Goal: Task Accomplishment & Management: Manage account settings

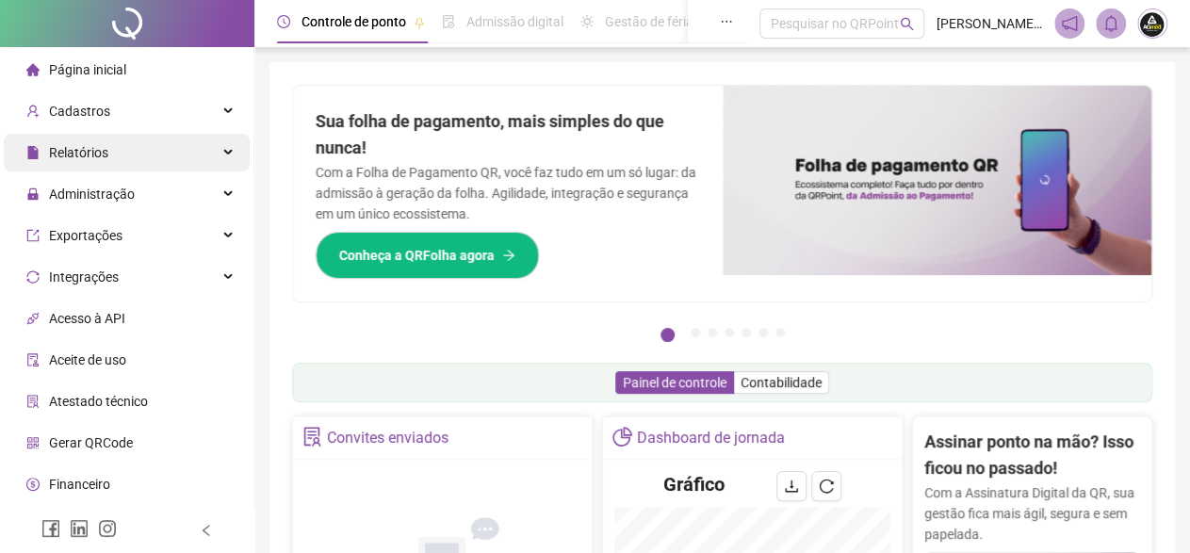
click at [83, 150] on span "Relatórios" at bounding box center [78, 152] width 59 height 15
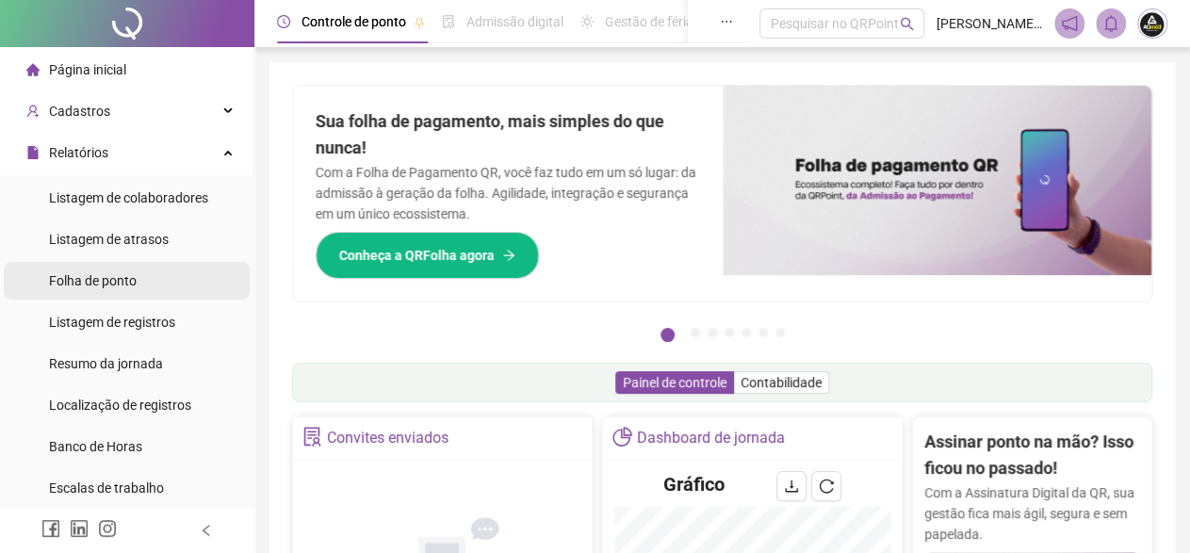
click at [112, 281] on span "Folha de ponto" at bounding box center [93, 280] width 88 height 15
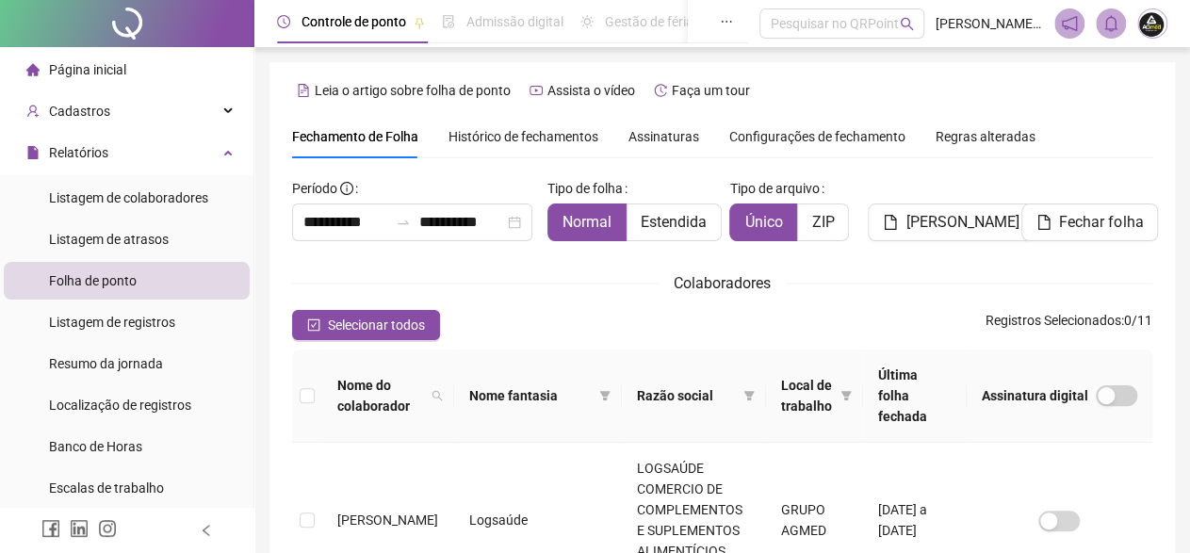
scroll to position [108, 0]
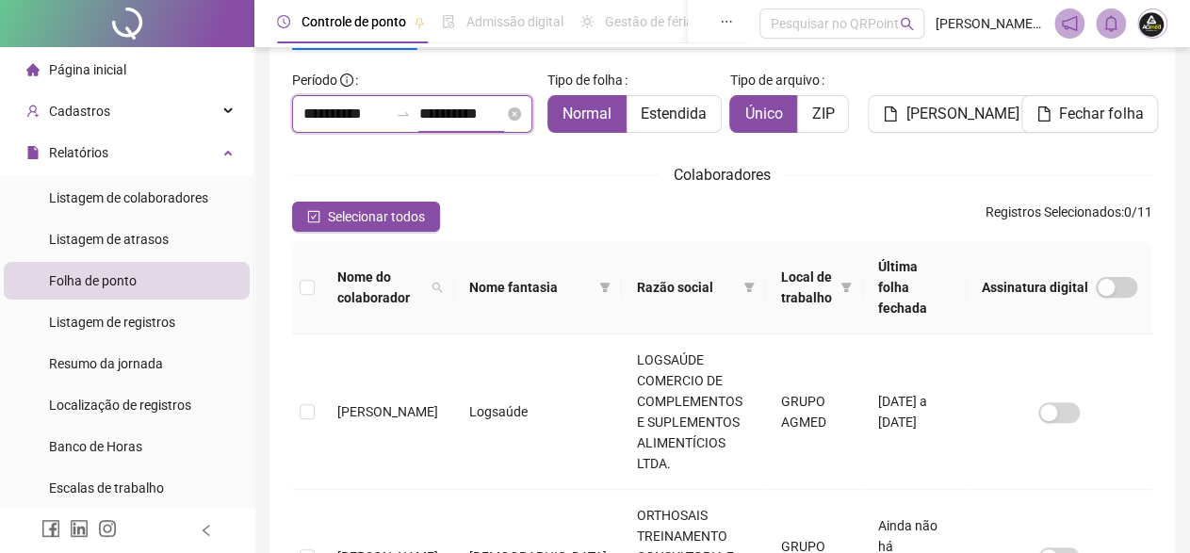
click at [457, 116] on input "**********" at bounding box center [460, 114] width 85 height 23
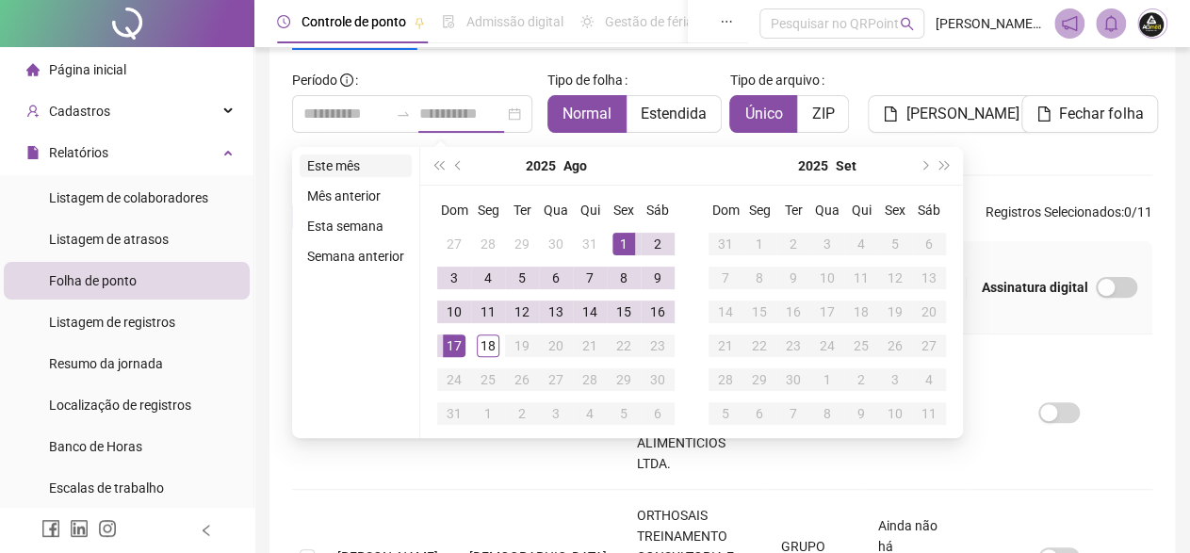
click at [350, 163] on li "Este mês" at bounding box center [356, 166] width 112 height 23
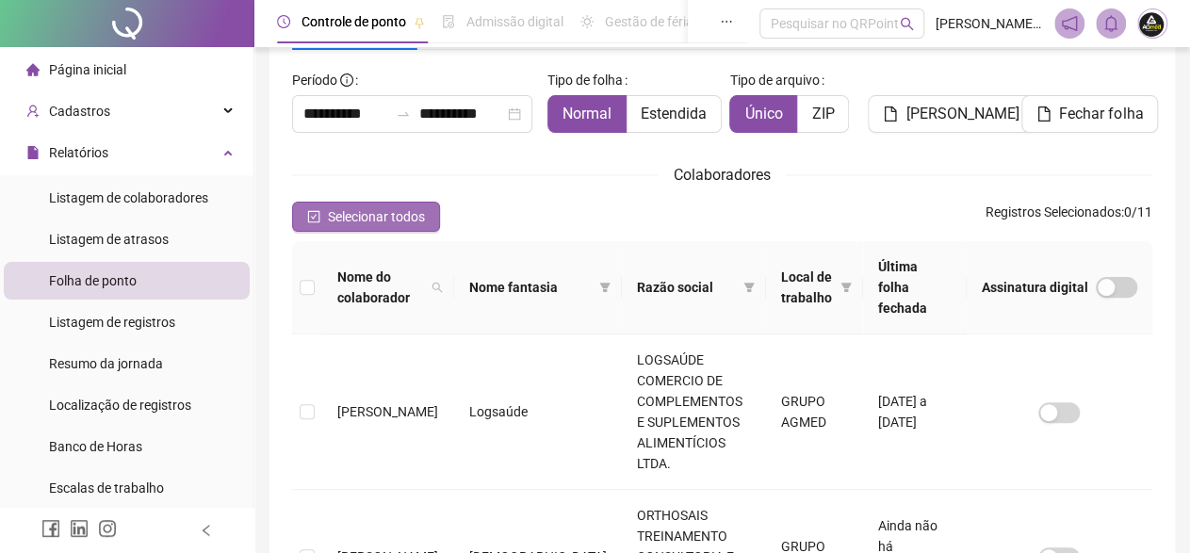
click at [360, 219] on span "Selecionar todos" at bounding box center [376, 216] width 97 height 21
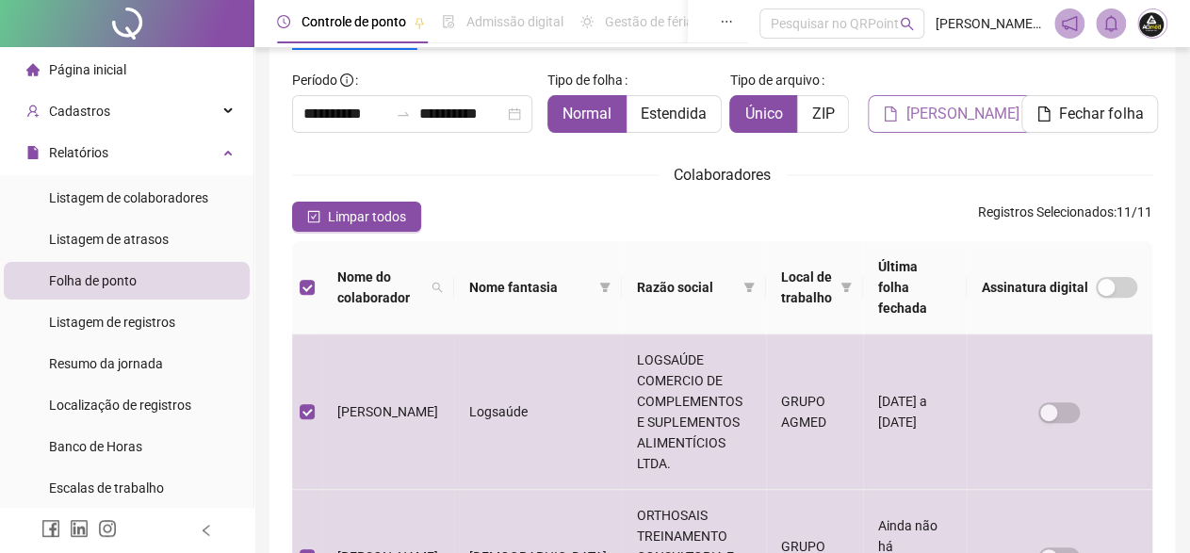
click at [931, 115] on span "[PERSON_NAME]" at bounding box center [962, 114] width 113 height 23
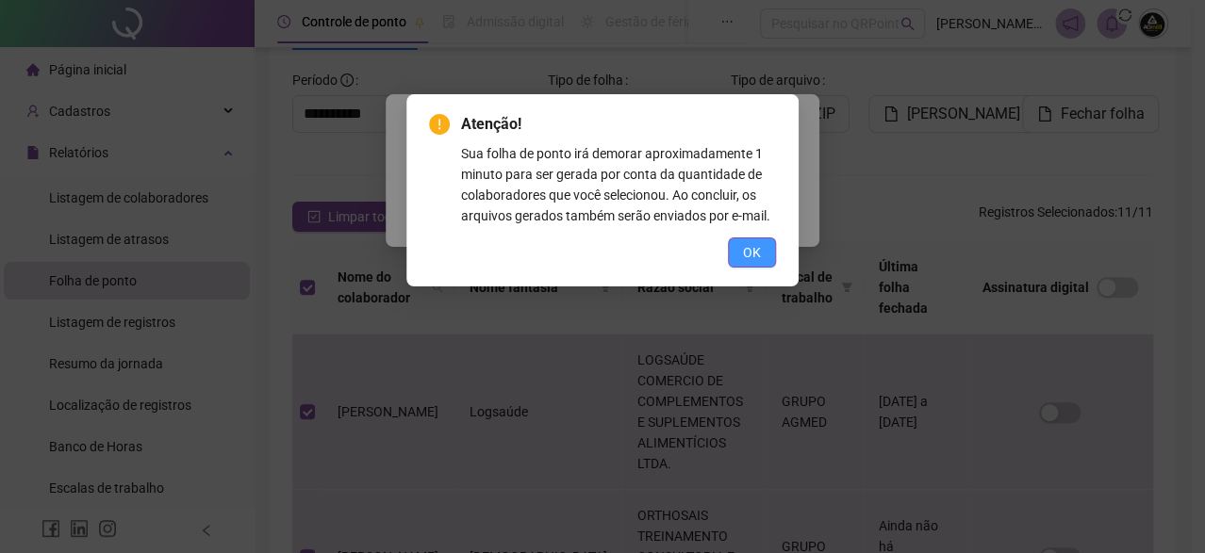
click at [746, 261] on span "OK" at bounding box center [752, 252] width 18 height 21
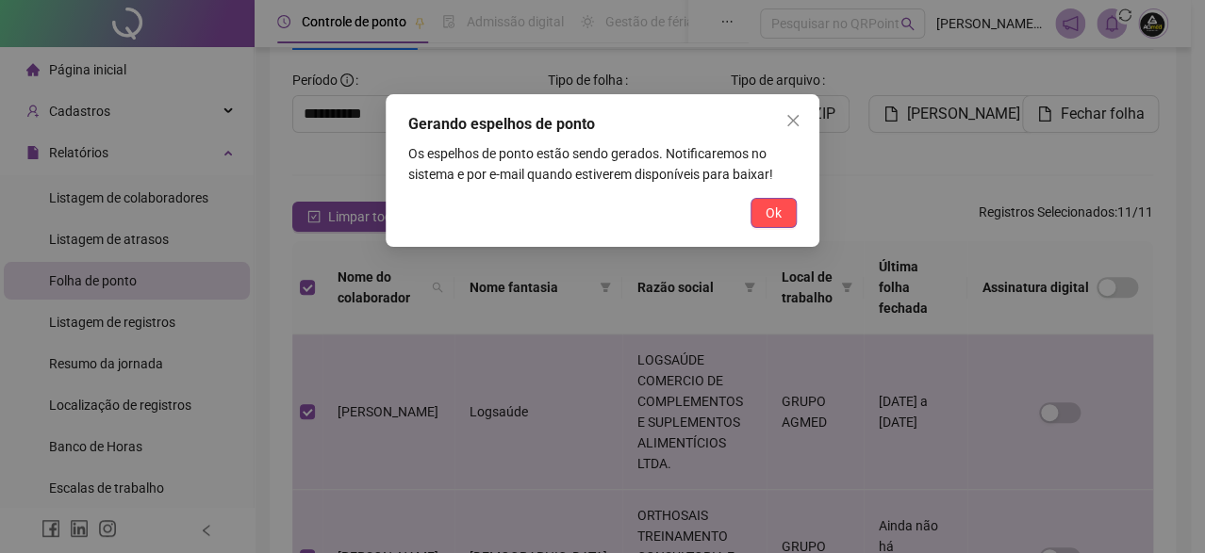
drag, startPoint x: 772, startPoint y: 221, endPoint x: 747, endPoint y: 218, distance: 24.7
click at [772, 220] on span "Ok" at bounding box center [773, 213] width 16 height 21
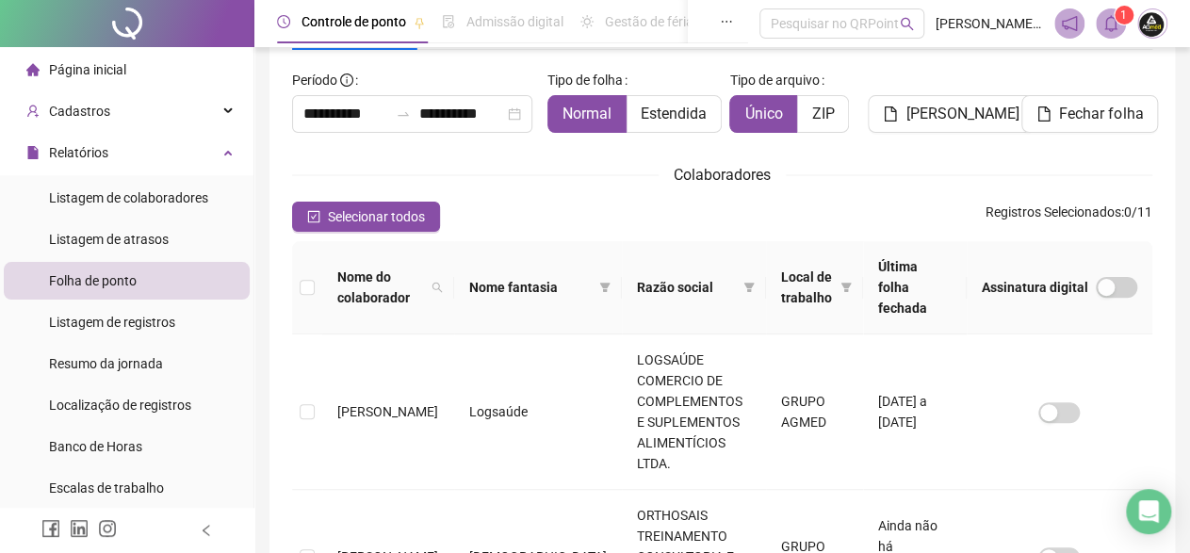
click at [1109, 30] on icon "bell" at bounding box center [1111, 23] width 17 height 17
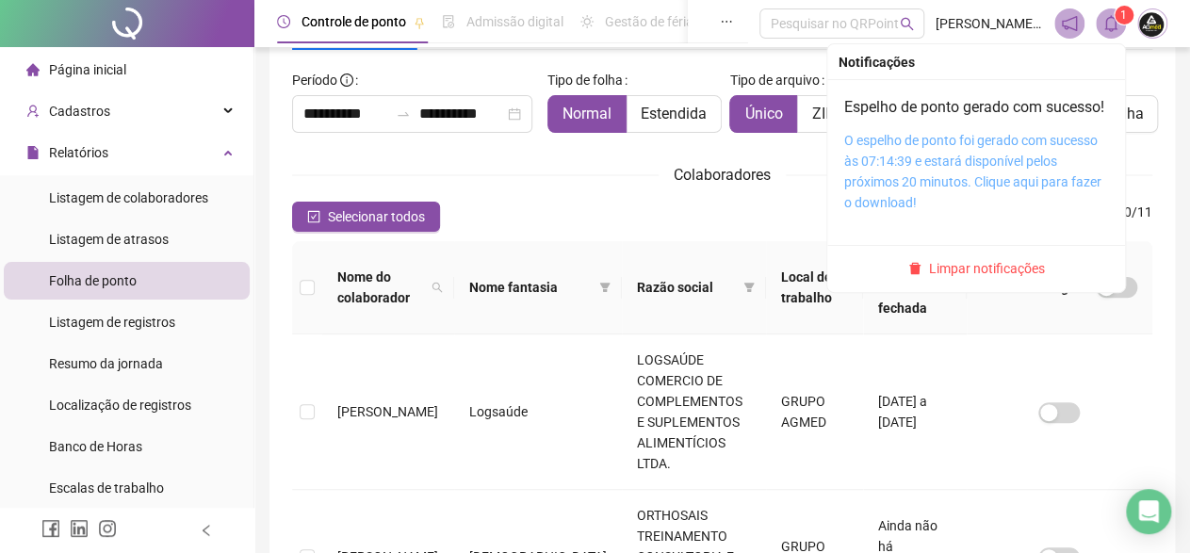
click at [1075, 161] on link "O espelho de ponto foi gerado com sucesso às 07:14:39 e estará disponível pelos…" at bounding box center [973, 171] width 257 height 77
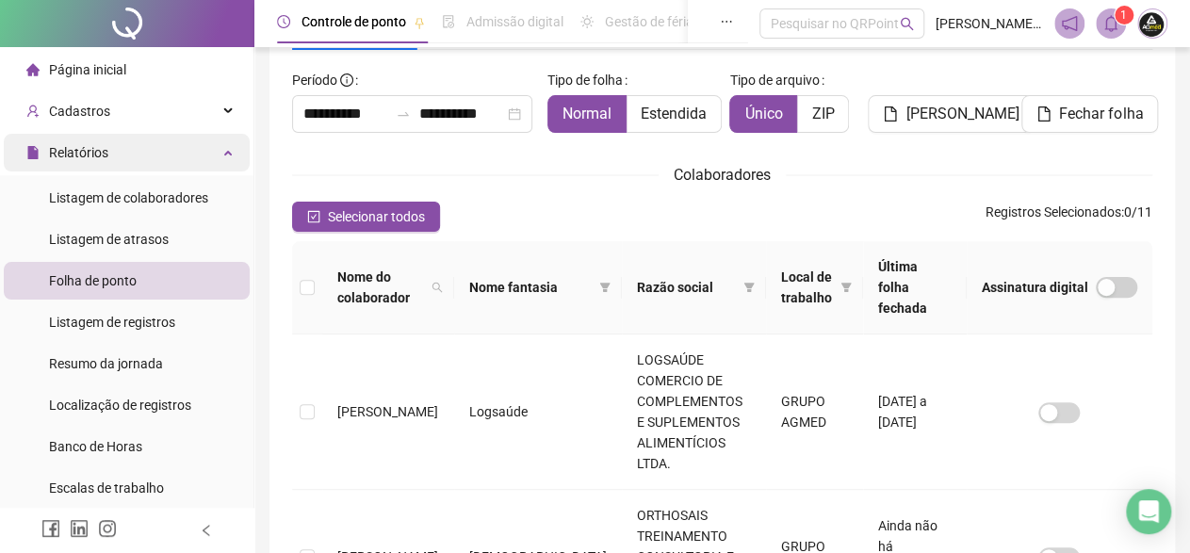
click at [59, 153] on span "Relatórios" at bounding box center [78, 152] width 59 height 15
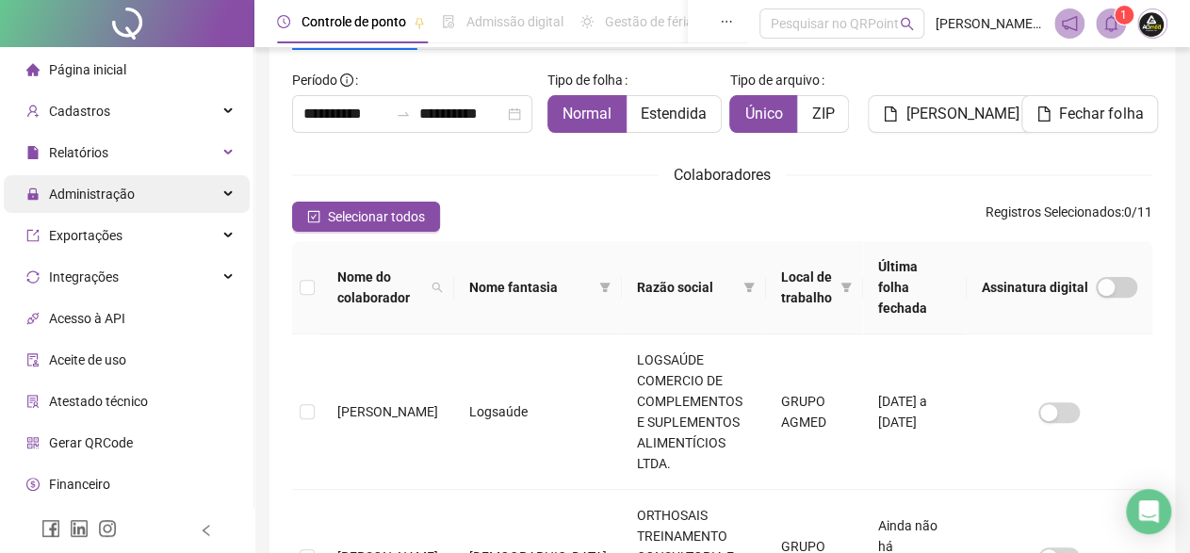
click at [88, 195] on span "Administração" at bounding box center [92, 194] width 86 height 15
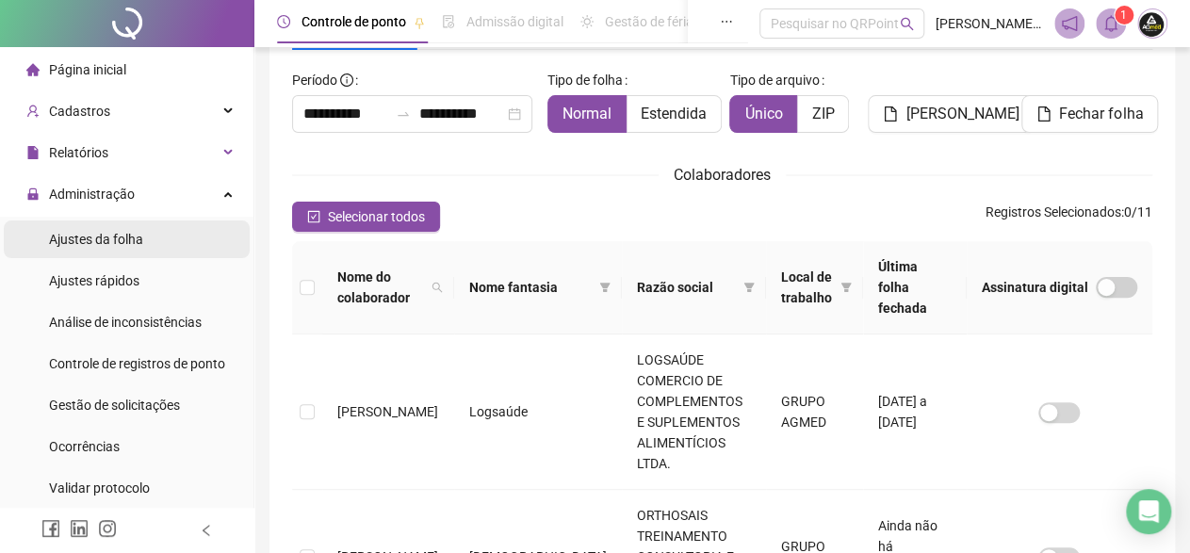
click at [87, 238] on span "Ajustes da folha" at bounding box center [96, 239] width 94 height 15
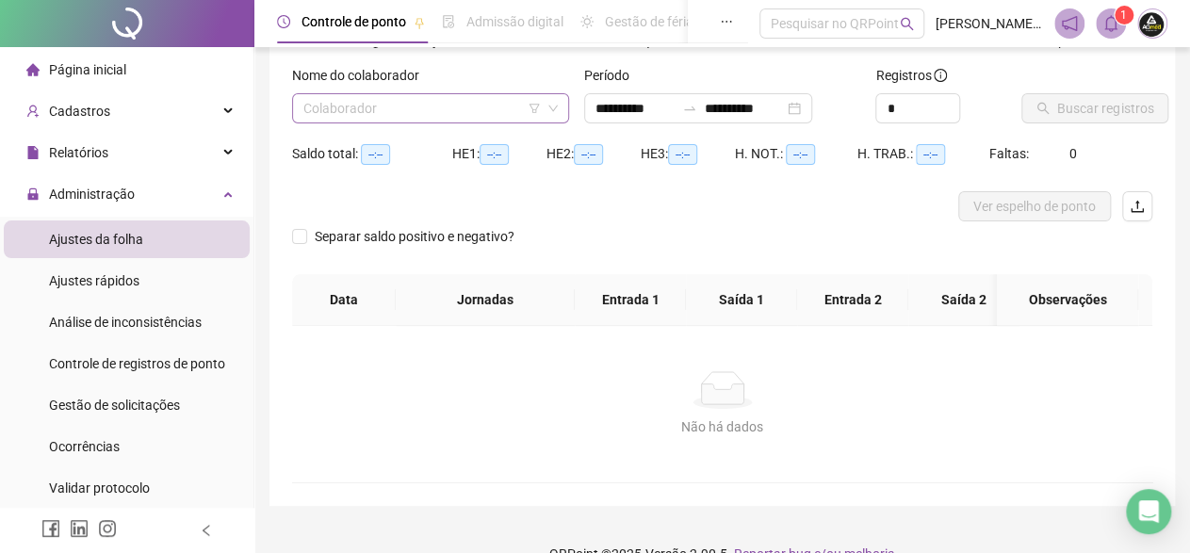
click at [437, 107] on input "search" at bounding box center [423, 108] width 238 height 28
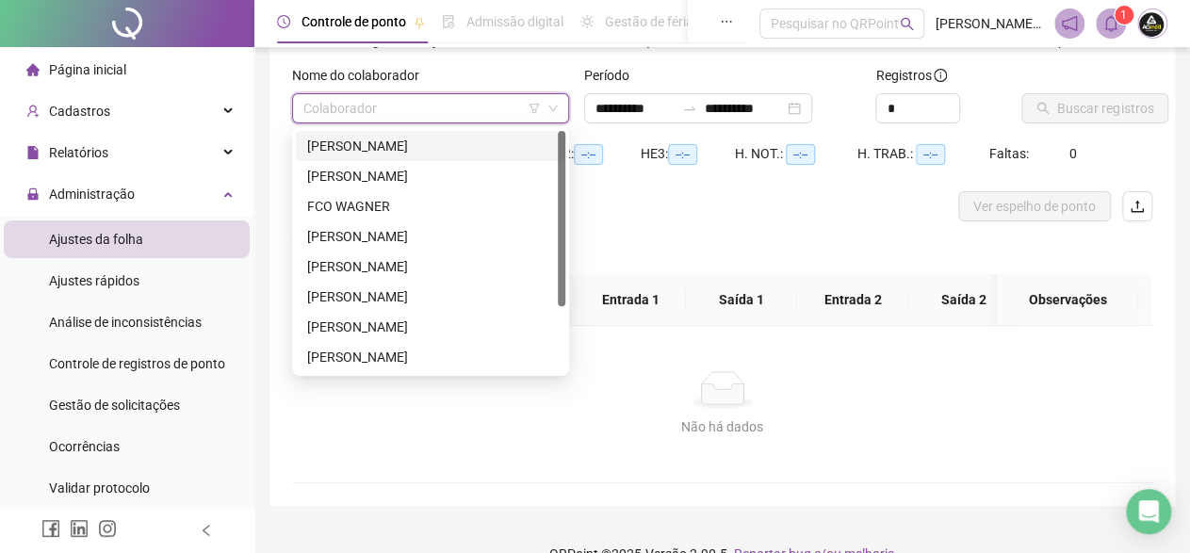
type input "**********"
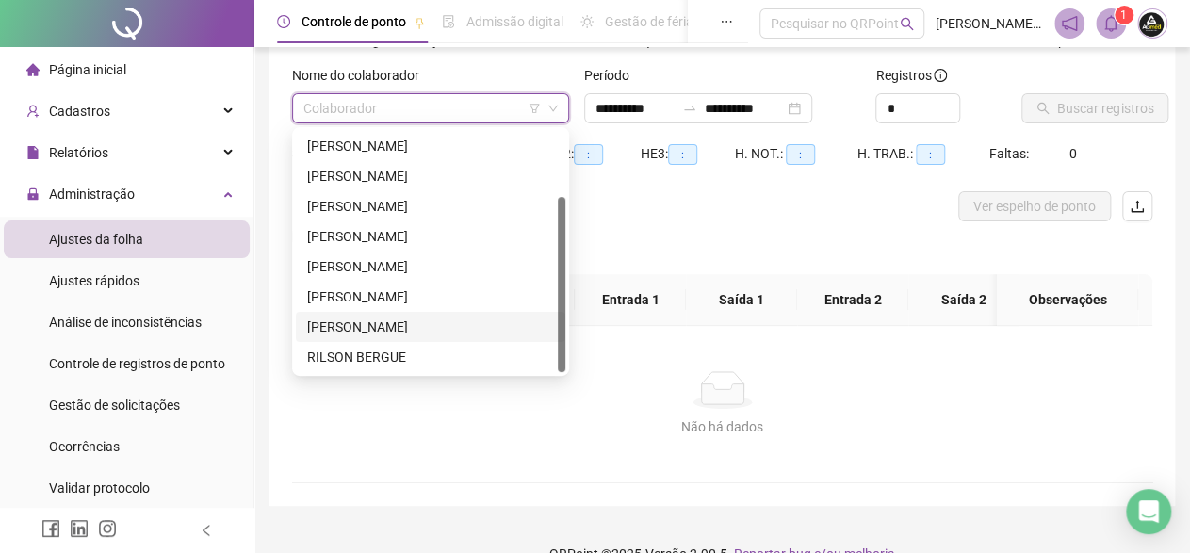
click at [350, 324] on div "[PERSON_NAME]" at bounding box center [430, 327] width 247 height 21
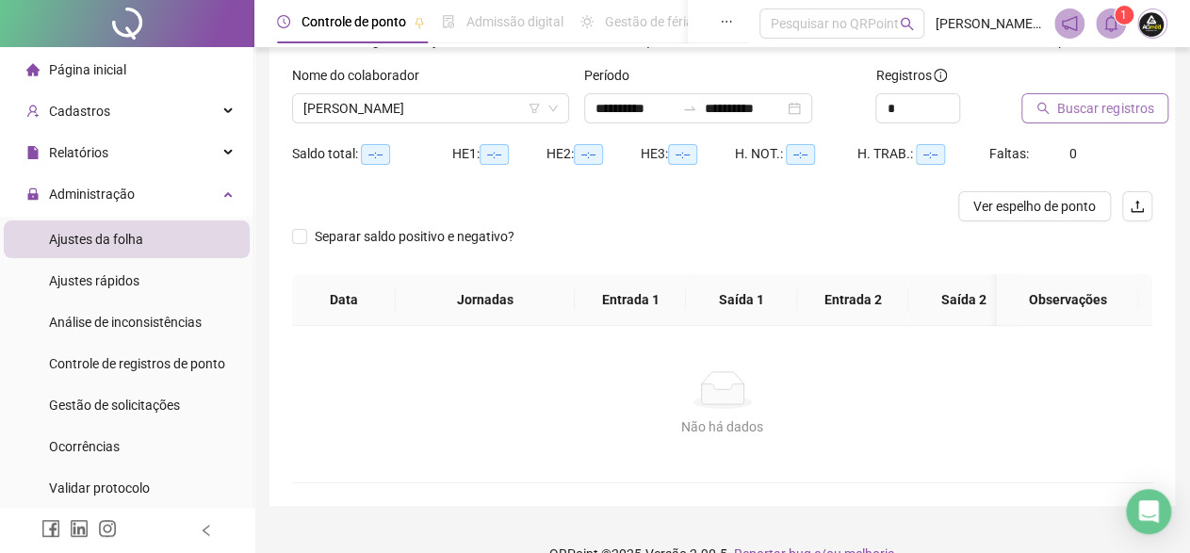
click at [1094, 107] on span "Buscar registros" at bounding box center [1106, 108] width 96 height 21
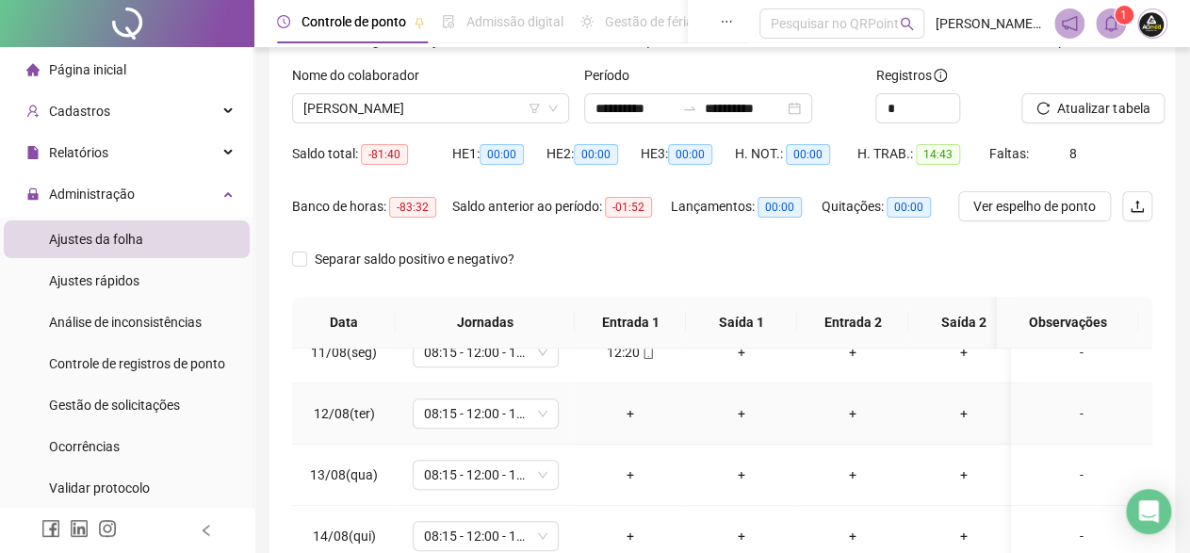
scroll to position [409, 0]
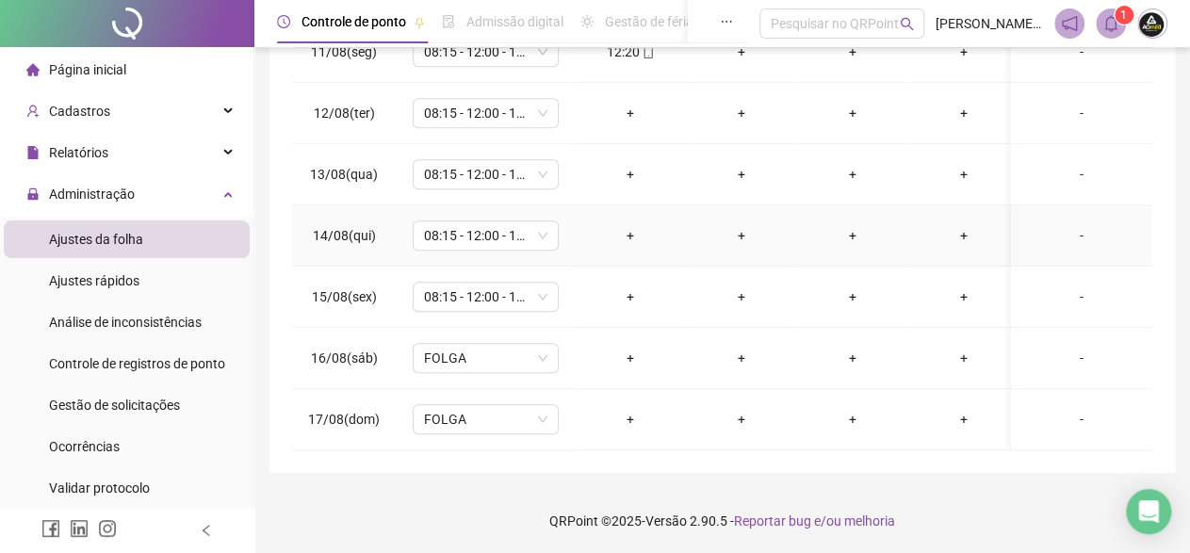
click at [1068, 225] on div "-" at bounding box center [1081, 235] width 111 height 21
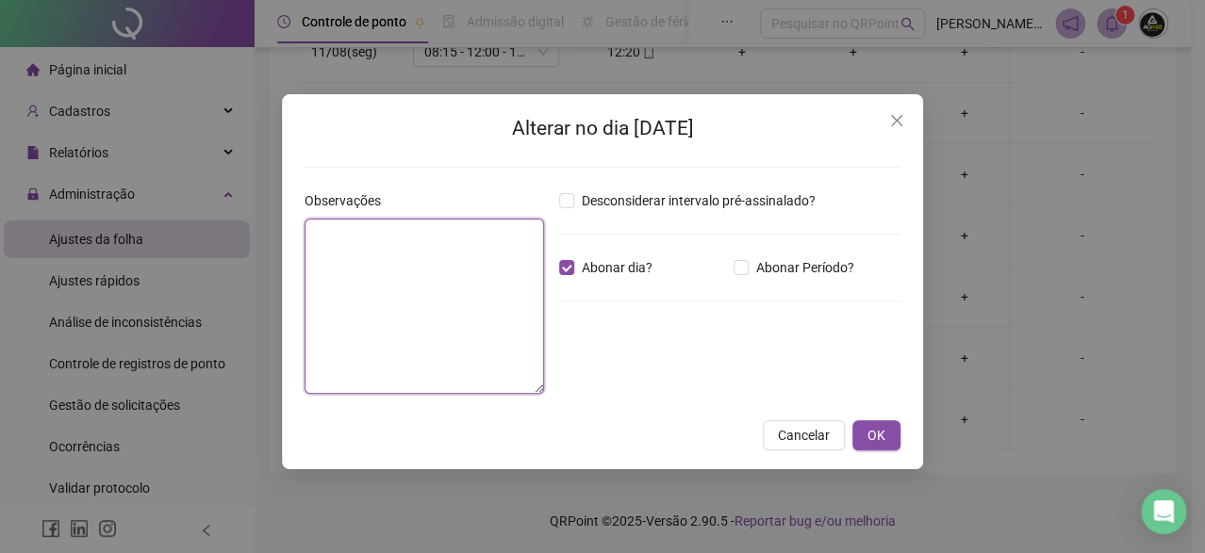
click at [478, 259] on textarea at bounding box center [423, 306] width 239 height 175
type textarea "*********"
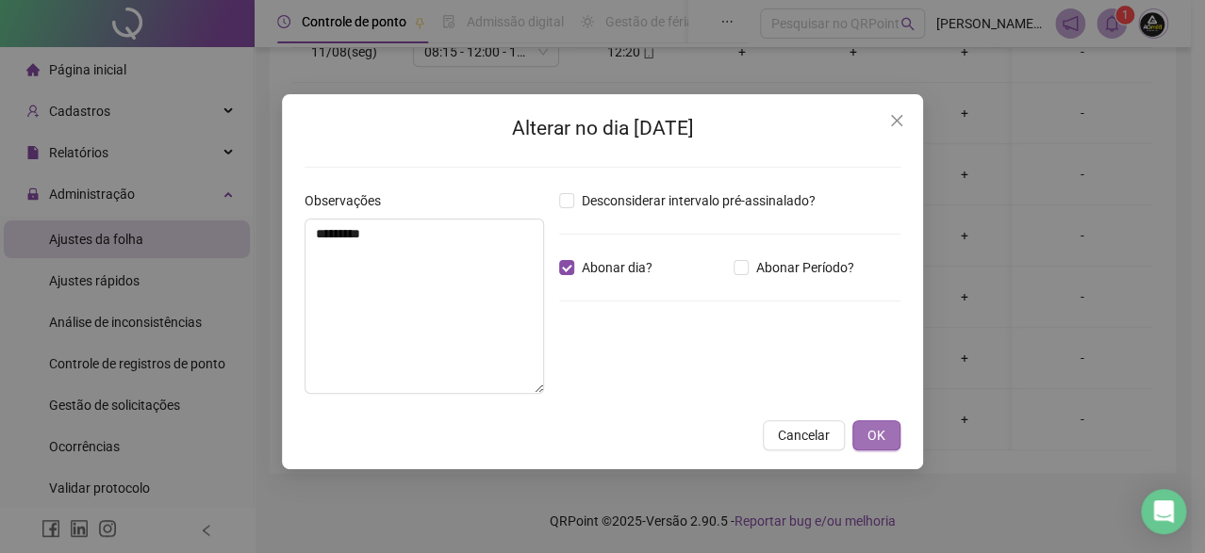
click at [889, 433] on button "OK" at bounding box center [876, 435] width 48 height 30
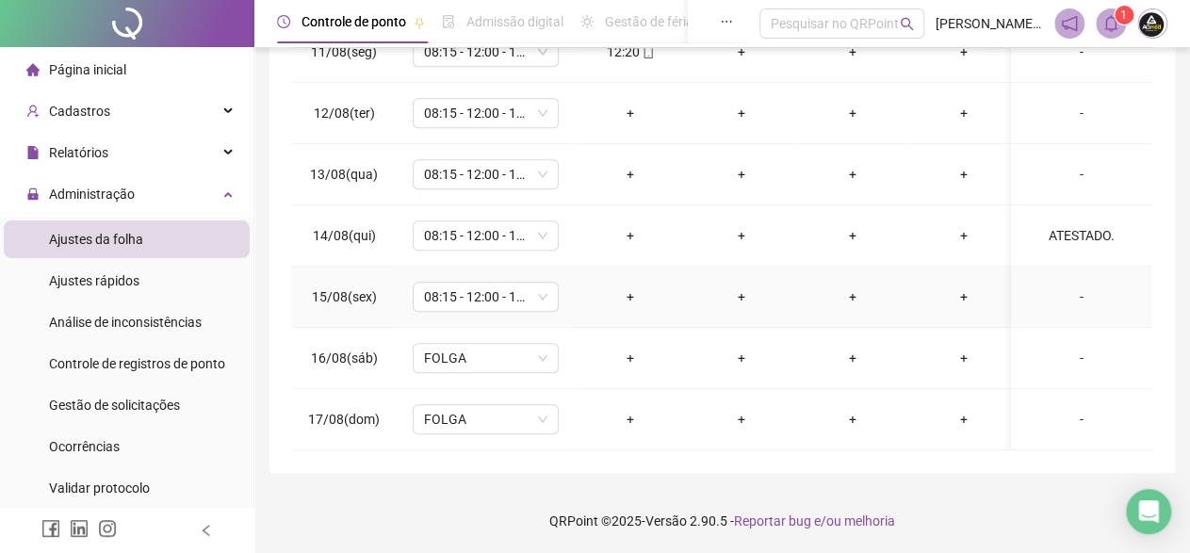
click at [1066, 287] on div "-" at bounding box center [1081, 297] width 111 height 21
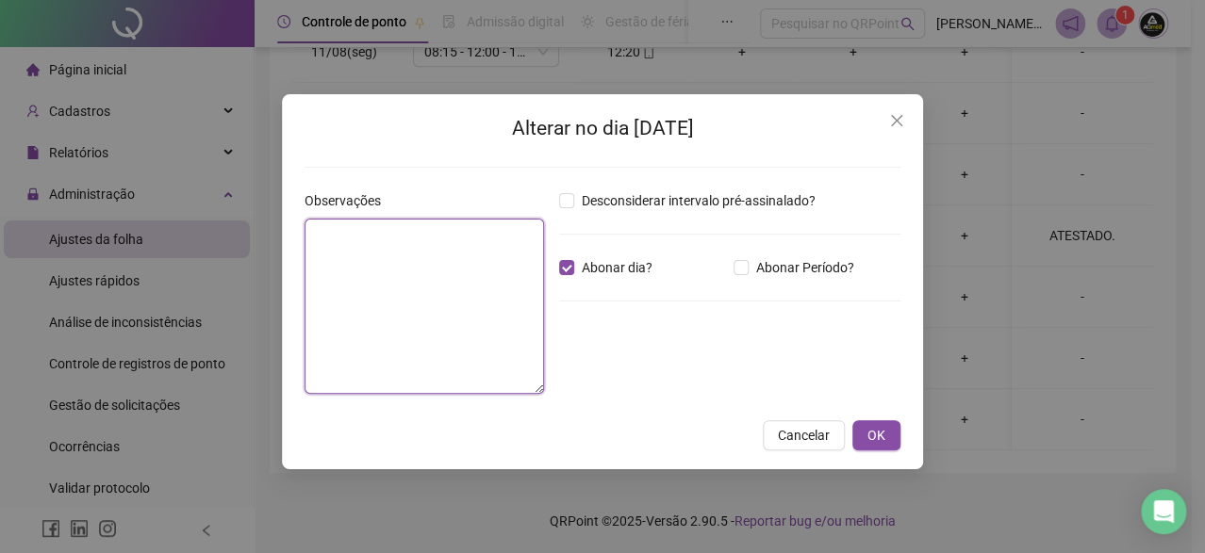
click at [429, 256] on textarea at bounding box center [423, 306] width 239 height 175
type textarea "*********"
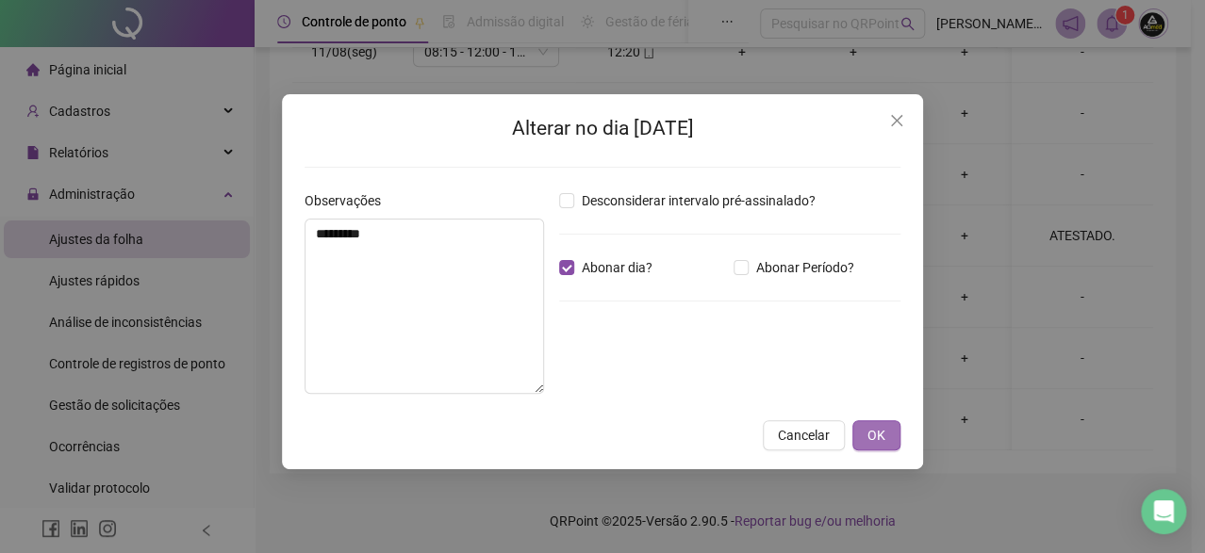
click at [884, 434] on span "OK" at bounding box center [876, 435] width 18 height 21
